Goal: Obtain resource: Download file/media

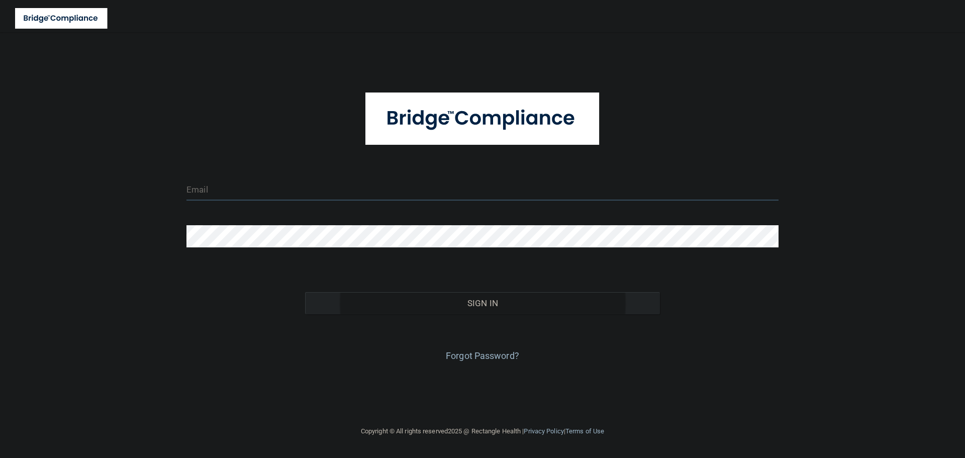
type input "[EMAIL_ADDRESS][DOMAIN_NAME]"
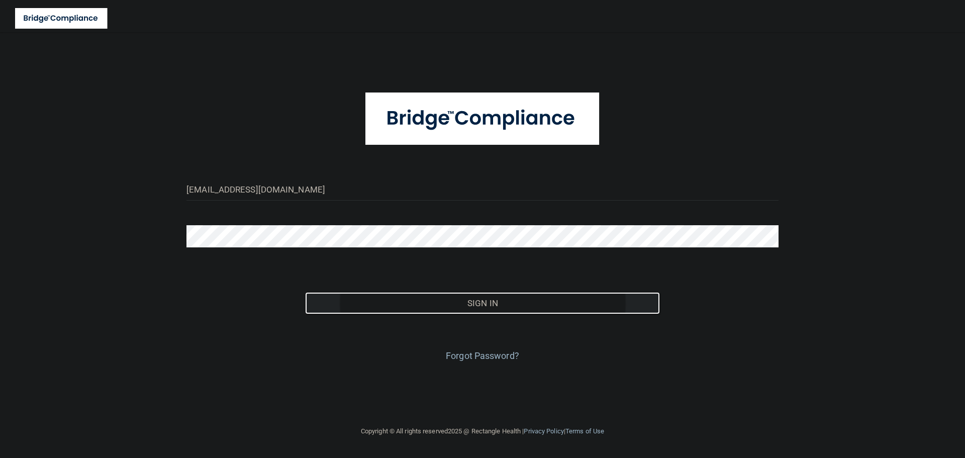
click at [479, 305] on button "Sign In" at bounding box center [483, 303] width 356 height 22
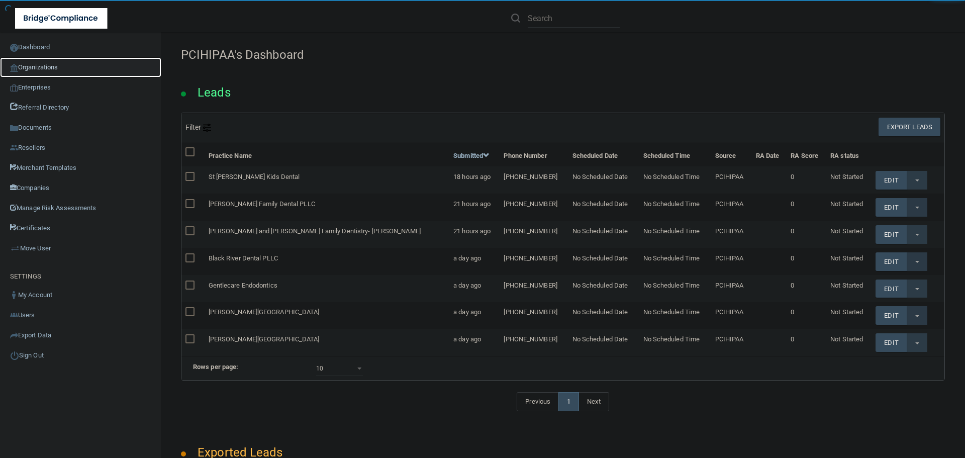
click at [51, 64] on link "Organizations" at bounding box center [80, 67] width 161 height 20
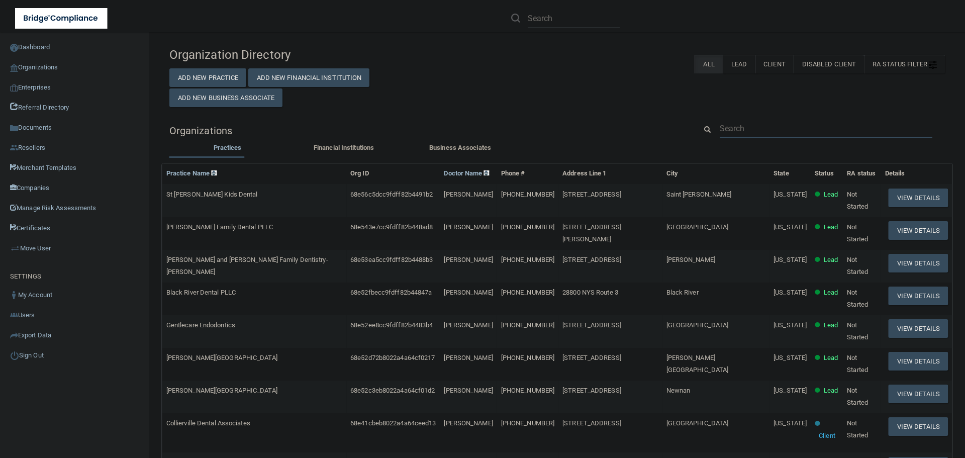
click at [739, 132] on input "text" at bounding box center [826, 128] width 213 height 19
paste input "[PERSON_NAME], DDS Inc."
type input "[PERSON_NAME], DDS Inc."
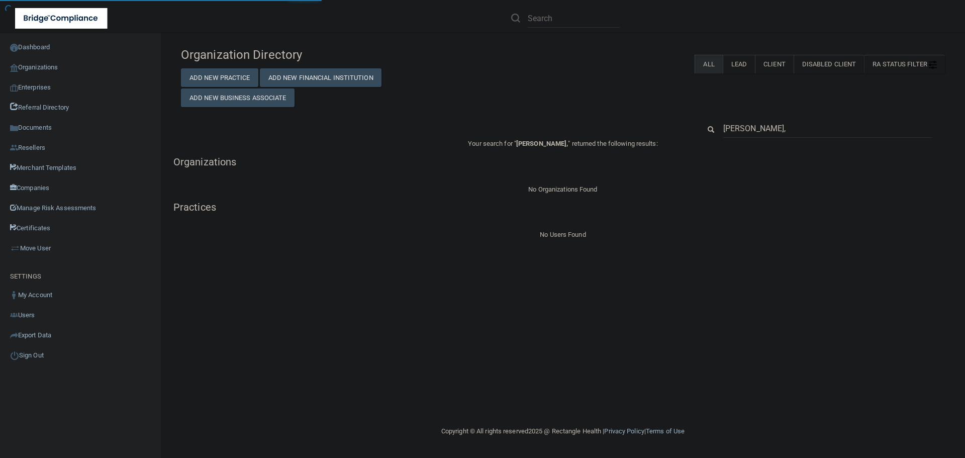
type input "[PERSON_NAME]"
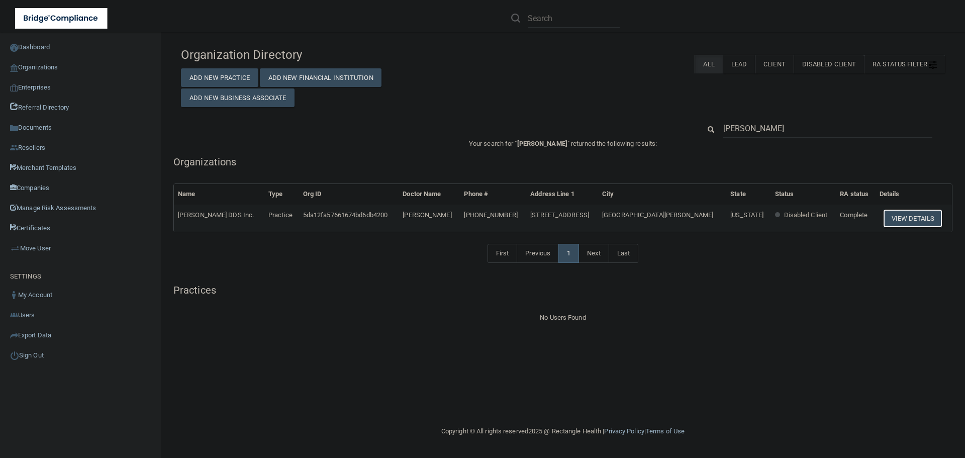
click at [903, 221] on button "View Details" at bounding box center [912, 218] width 59 height 19
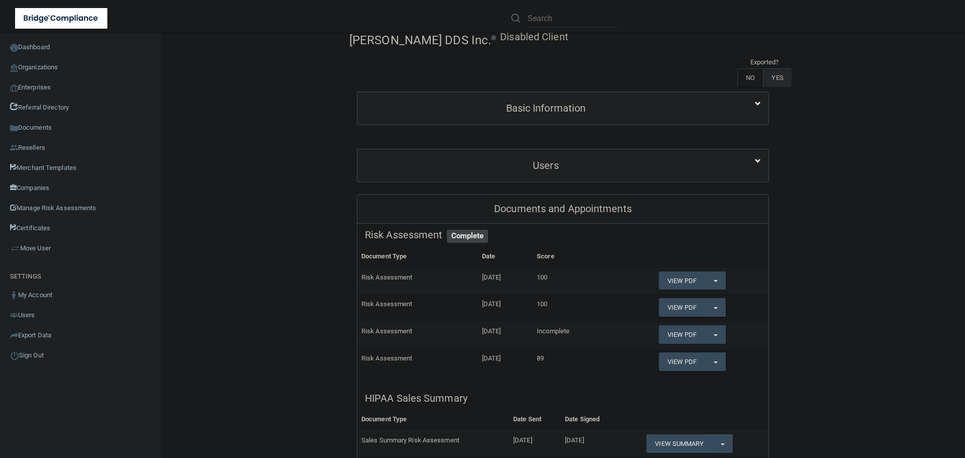
scroll to position [251, 0]
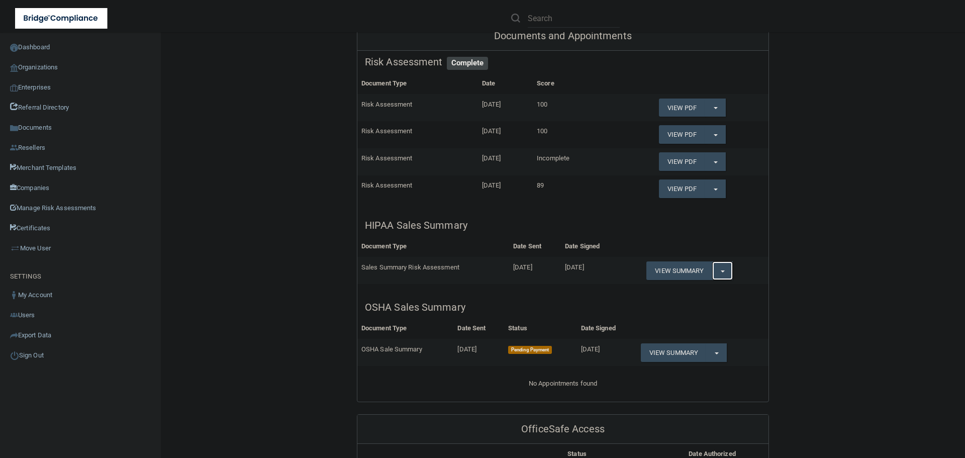
click at [721, 271] on span "button" at bounding box center [723, 272] width 4 height 2
click at [701, 286] on link "Download as PDF" at bounding box center [688, 291] width 83 height 15
